Goal: Information Seeking & Learning: Learn about a topic

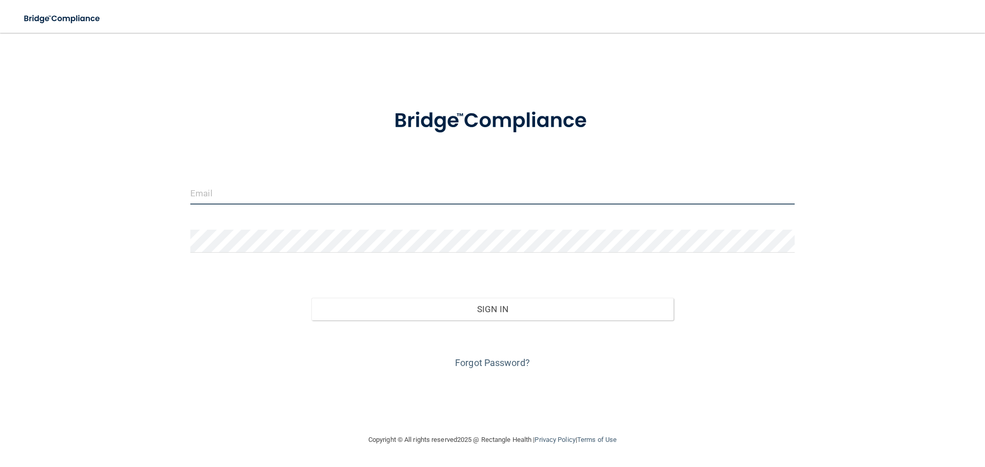
click at [263, 183] on input "email" at bounding box center [492, 193] width 604 height 23
type input "[EMAIL_ADDRESS][DOMAIN_NAME]"
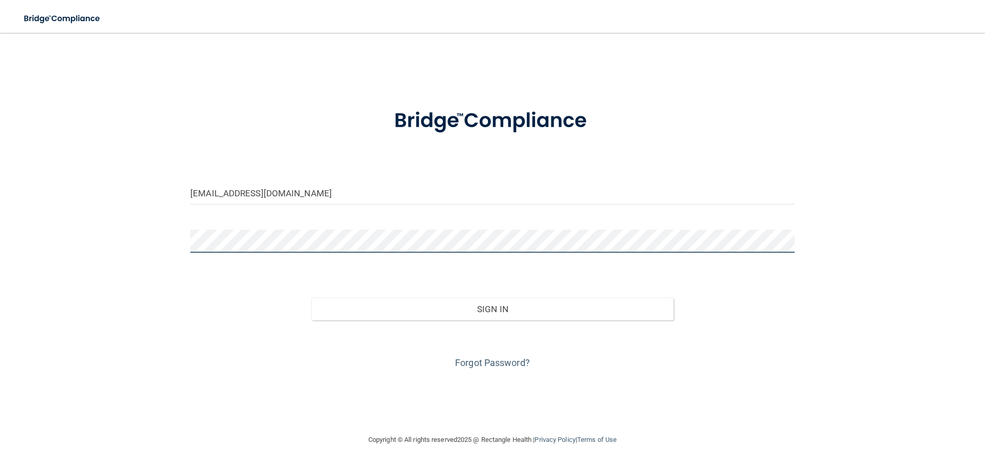
click at [311, 298] on button "Sign In" at bounding box center [492, 309] width 363 height 23
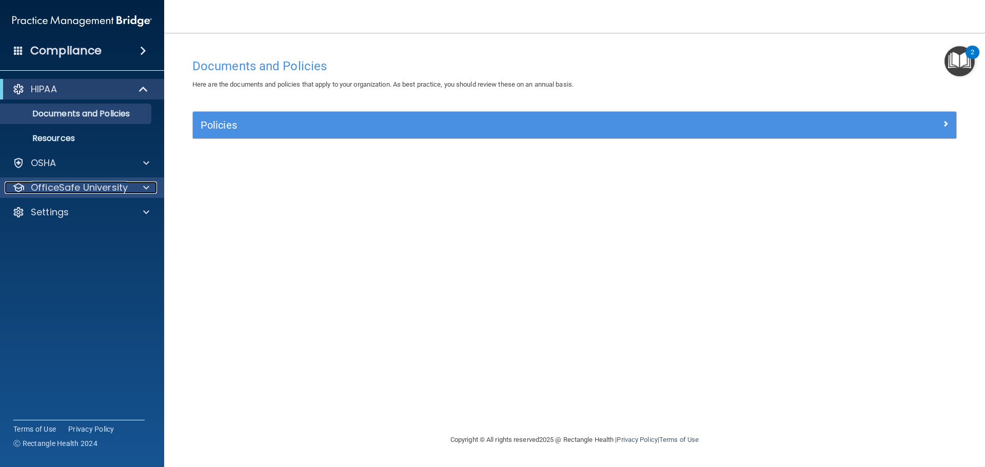
click at [128, 191] on div "OfficeSafe University" at bounding box center [68, 188] width 127 height 12
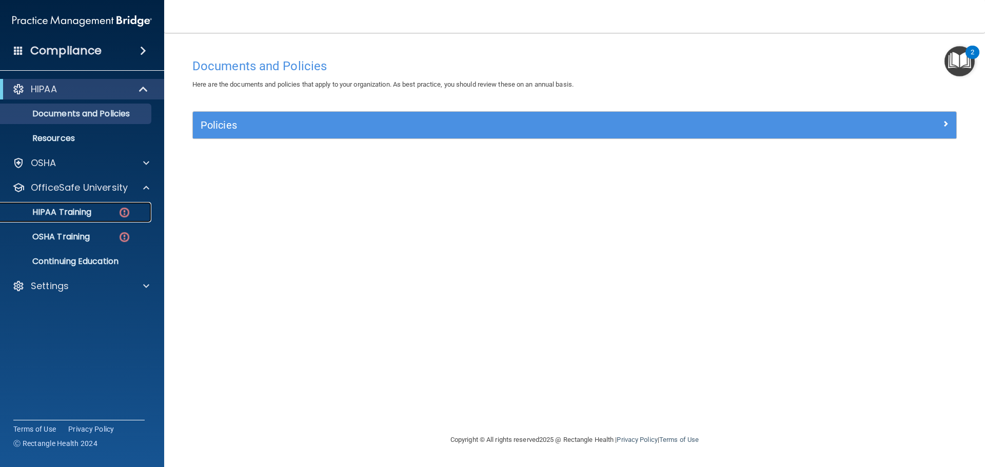
click at [89, 213] on p "HIPAA Training" at bounding box center [49, 212] width 85 height 10
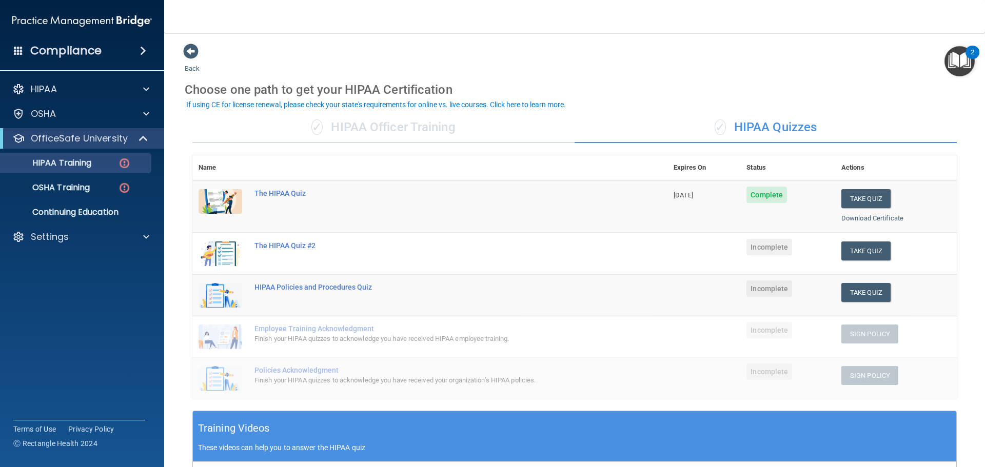
click at [359, 128] on div "✓ HIPAA Officer Training" at bounding box center [383, 127] width 382 height 31
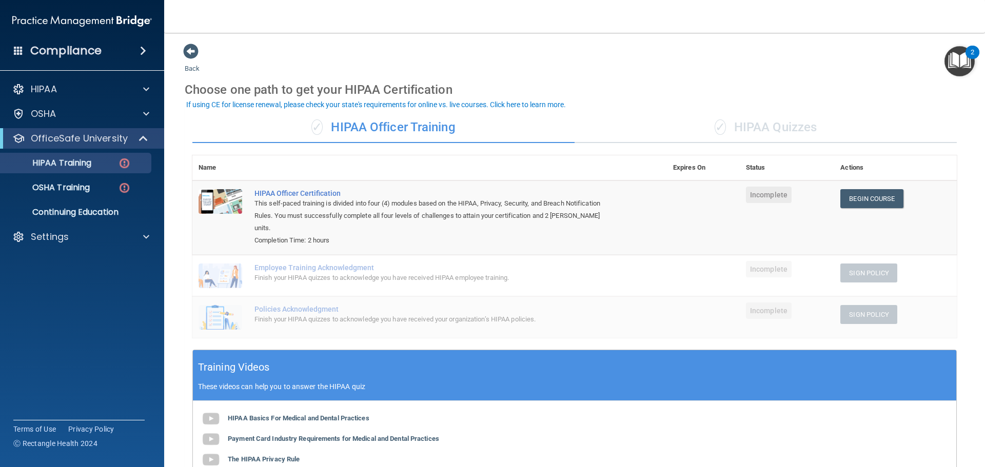
click at [288, 187] on td "HIPAA Officer Certification This self-paced training is divided into four (4) m…" at bounding box center [457, 218] width 419 height 74
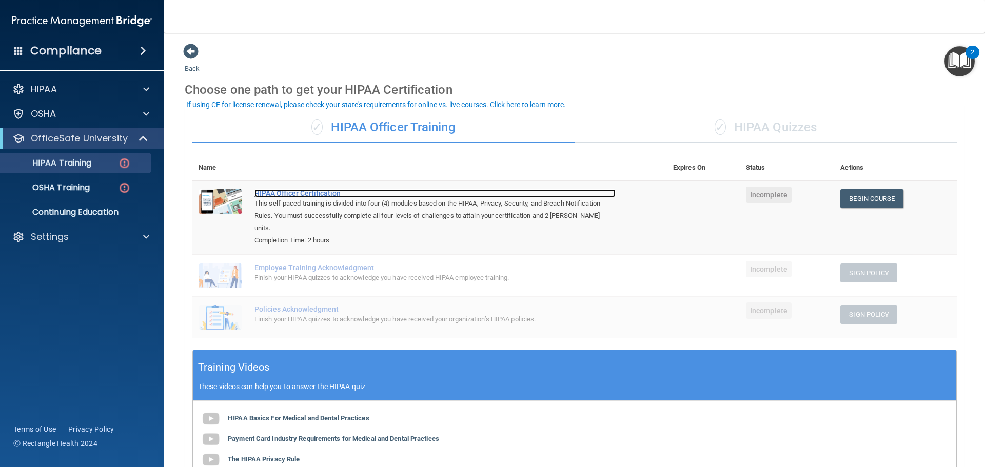
click at [289, 189] on div "HIPAA Officer Certification" at bounding box center [434, 193] width 361 height 8
